Goal: Information Seeking & Learning: Learn about a topic

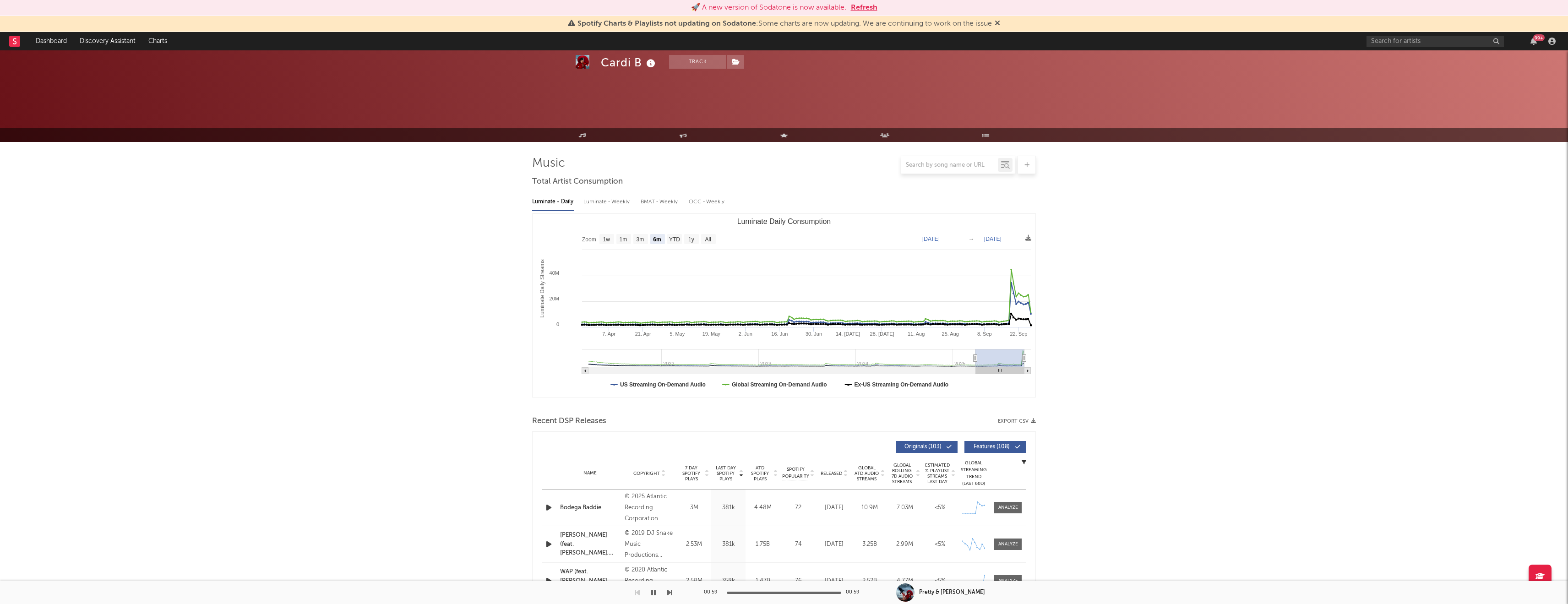
select select "6m"
select select "1w"
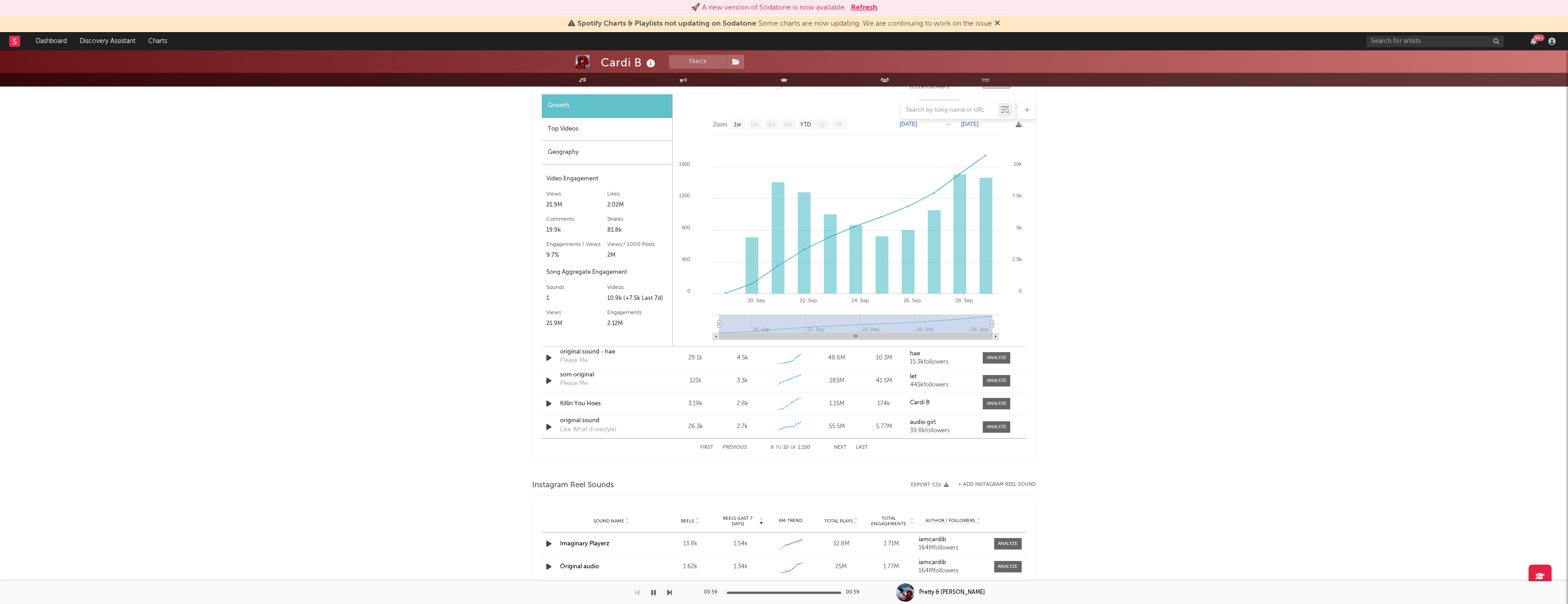
scroll to position [1002, 0]
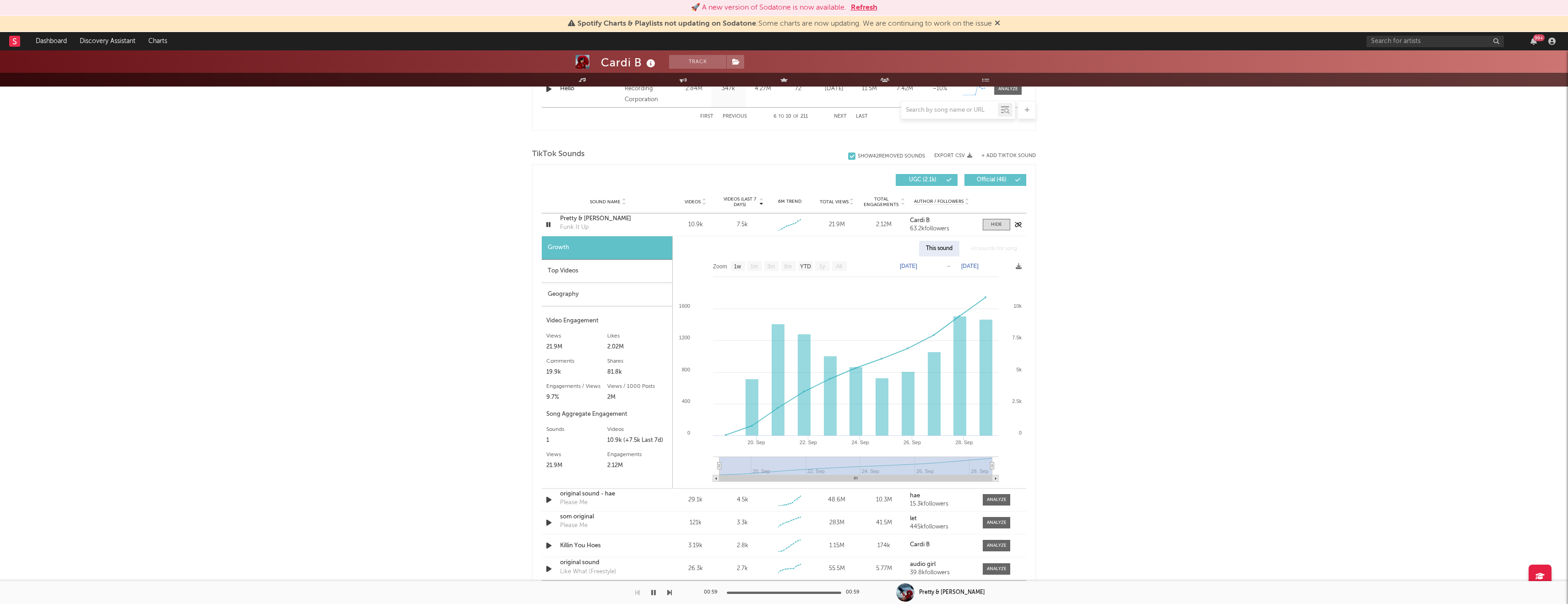
click at [550, 225] on icon "button" at bounding box center [548, 225] width 9 height 12
click at [547, 153] on span "TikTok Sounds" at bounding box center [558, 155] width 53 height 11
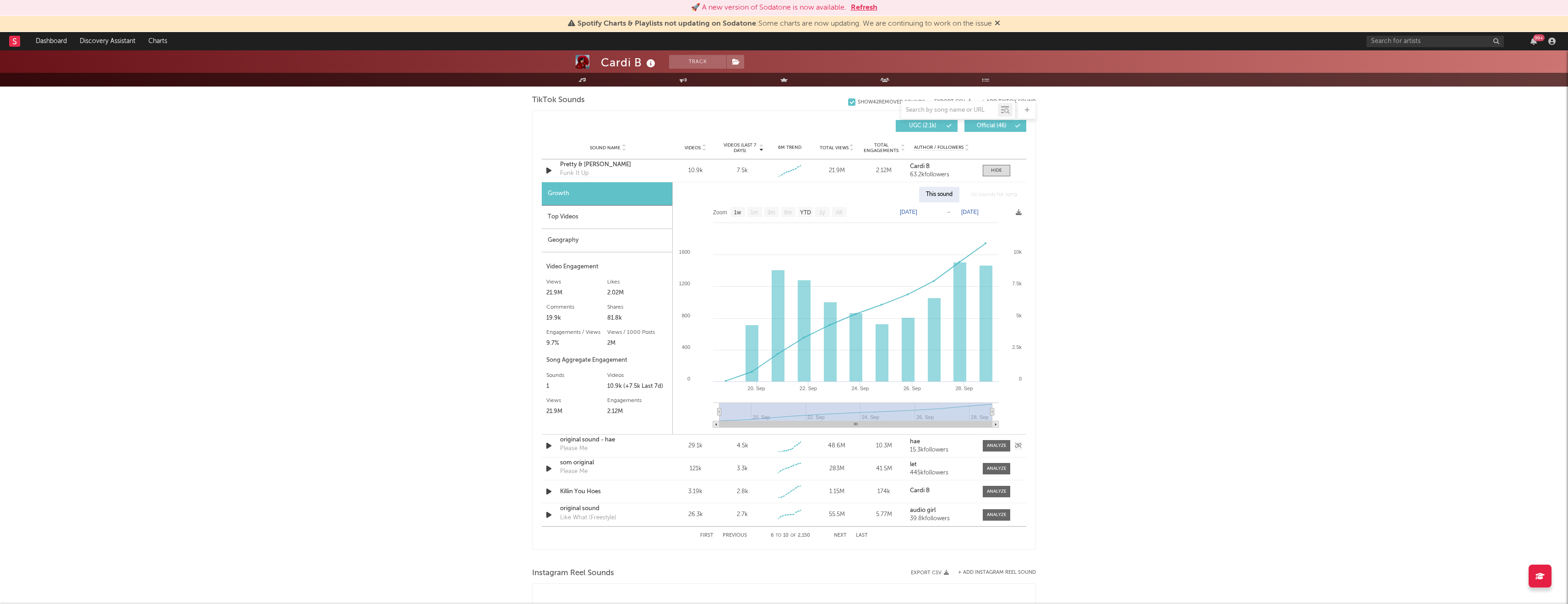
scroll to position [1053, 0]
click at [841, 536] on button "Next" at bounding box center [840, 538] width 13 height 5
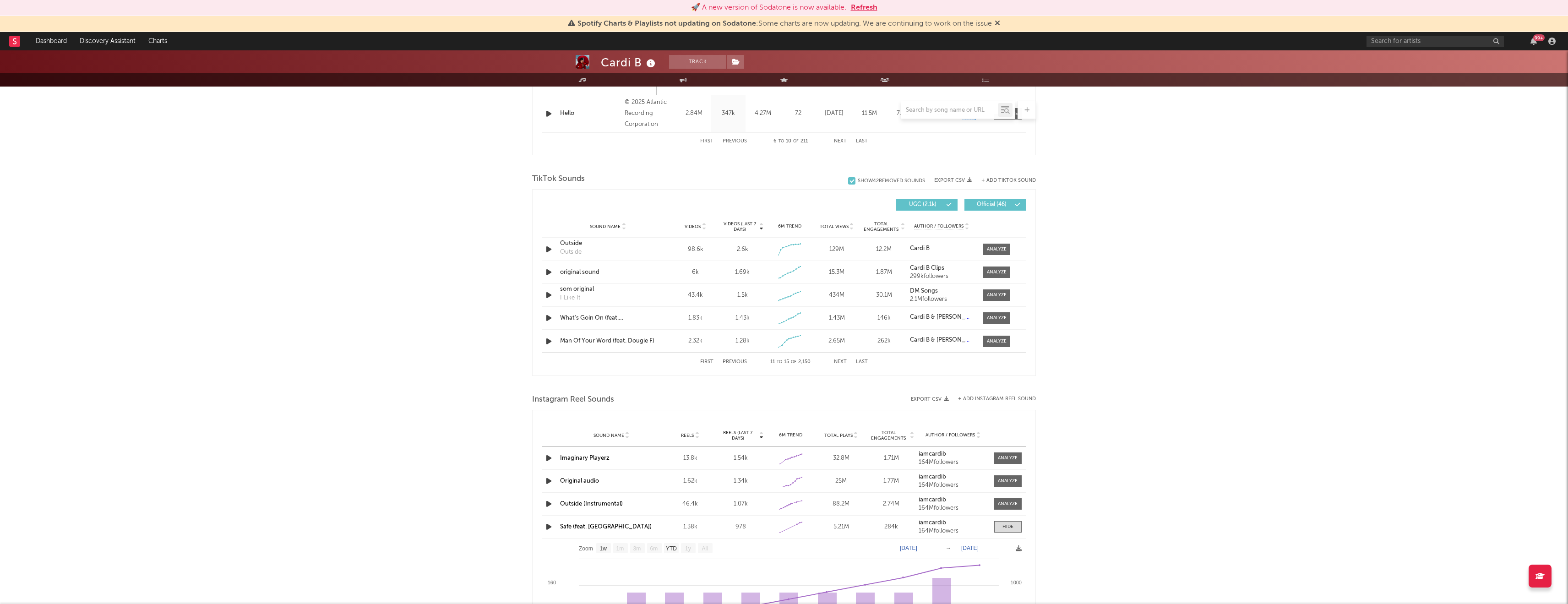
scroll to position [977, 0]
click at [706, 357] on div "First Previous 11 to 15 of 2,150 Next Last" at bounding box center [783, 361] width 167 height 18
click at [706, 360] on button "First" at bounding box center [707, 362] width 13 height 5
select select "1w"
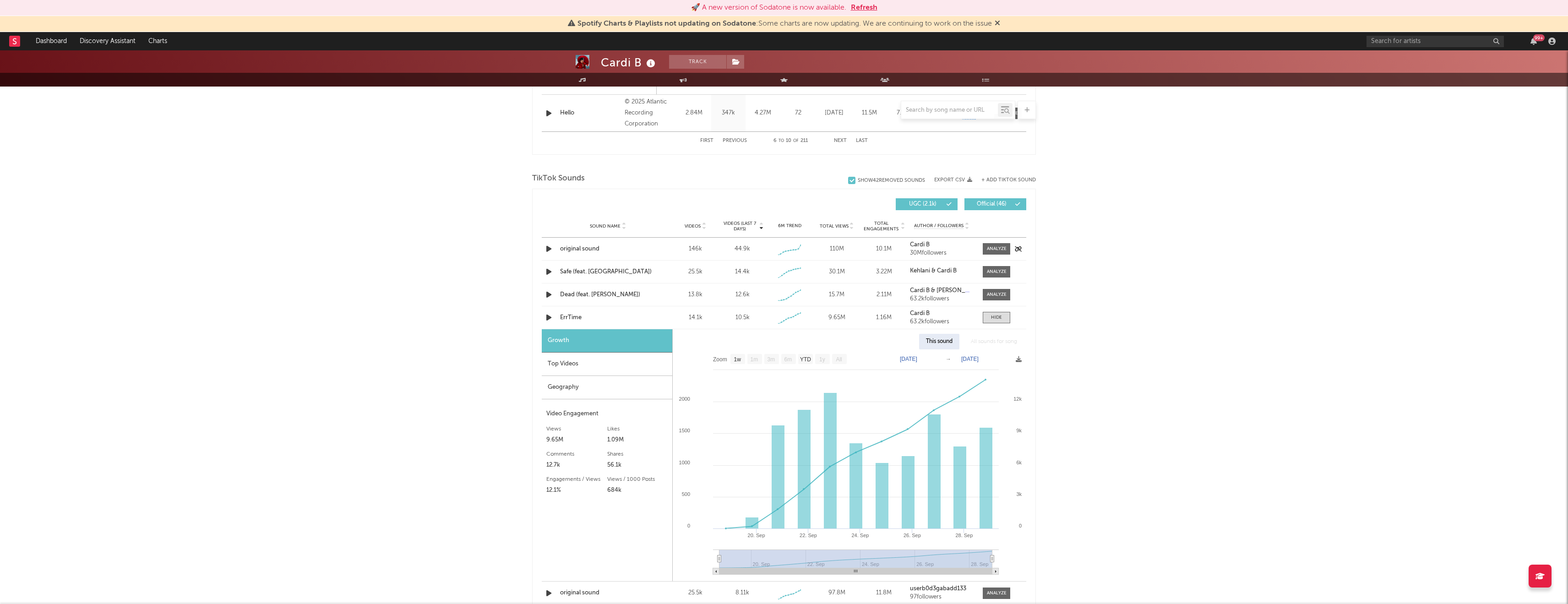
click at [545, 251] on icon "button" at bounding box center [549, 248] width 10 height 12
click at [990, 248] on div at bounding box center [996, 248] width 19 height 7
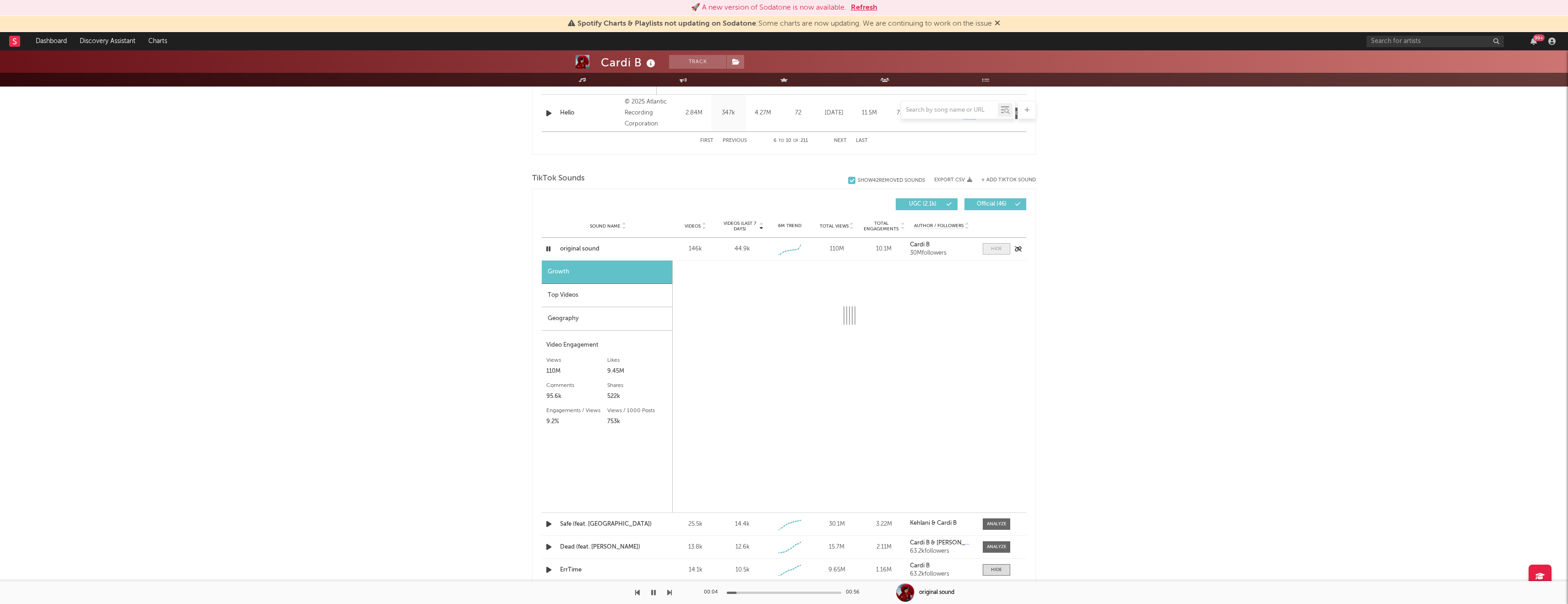
select select "1w"
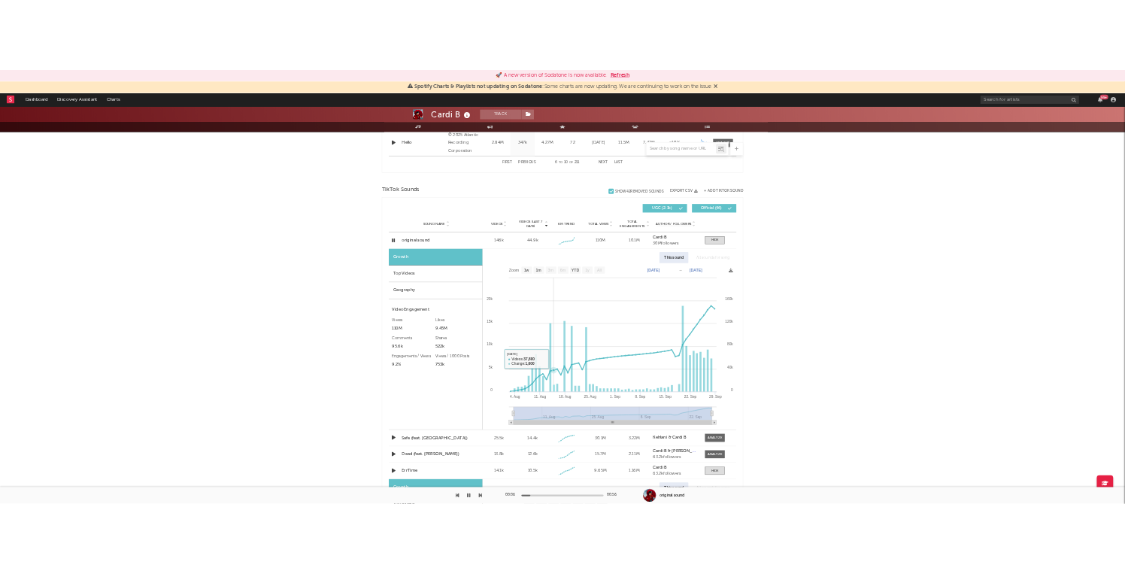
scroll to position [1626, 0]
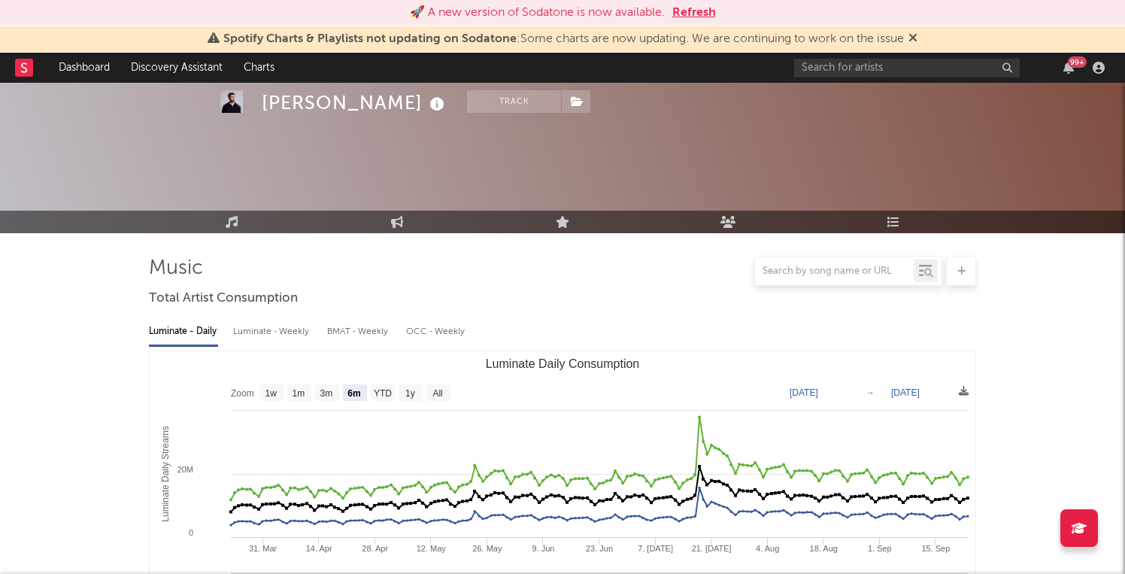
select select "6m"
